Goal: Task Accomplishment & Management: Manage account settings

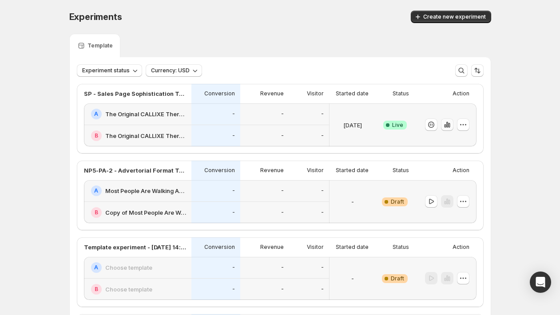
click at [445, 126] on icon "button" at bounding box center [445, 126] width 2 height 4
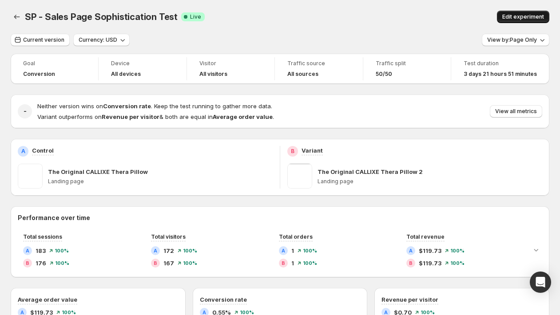
click at [520, 12] on button "Edit experiment" at bounding box center [523, 17] width 52 height 12
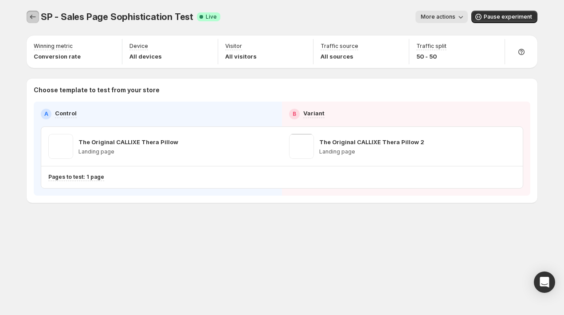
click at [38, 16] on button "Experiments" at bounding box center [33, 17] width 12 height 12
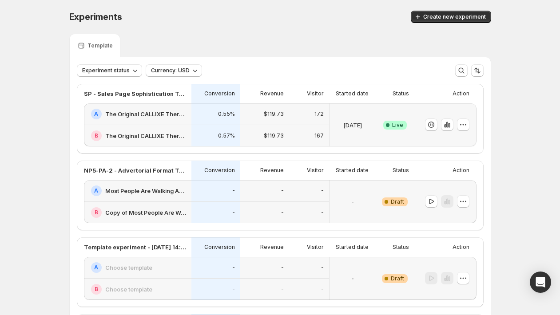
click at [471, 122] on div at bounding box center [445, 124] width 62 height 43
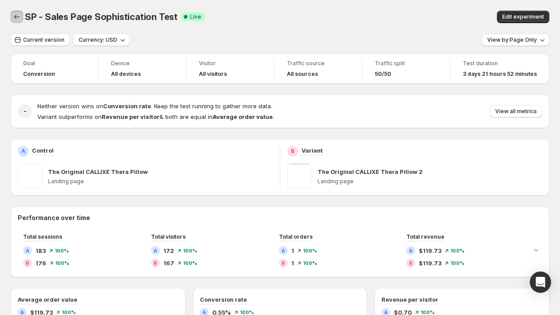
click at [13, 15] on icon "Back" at bounding box center [16, 16] width 9 height 9
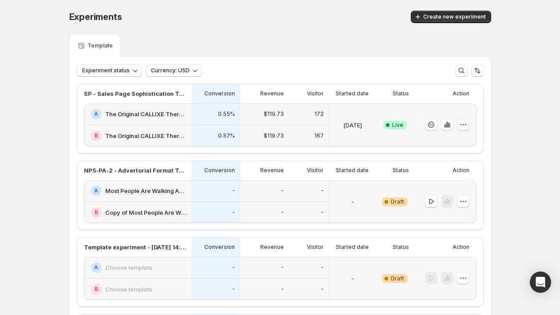
click at [463, 126] on icon "button" at bounding box center [462, 124] width 9 height 9
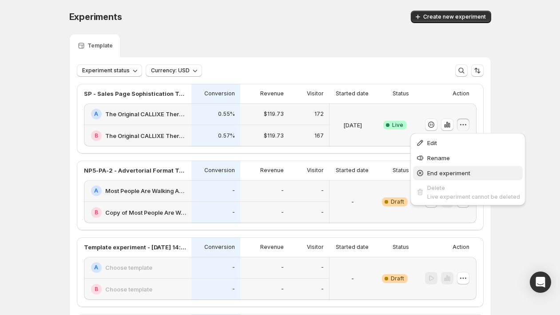
click at [452, 170] on span "End experiment" at bounding box center [448, 172] width 43 height 7
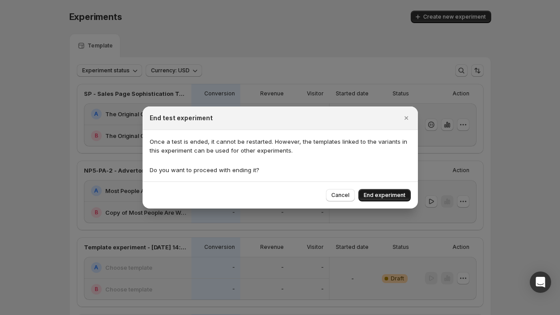
click at [401, 195] on span "End experiment" at bounding box center [384, 195] width 42 height 7
